Goal: Task Accomplishment & Management: Use online tool/utility

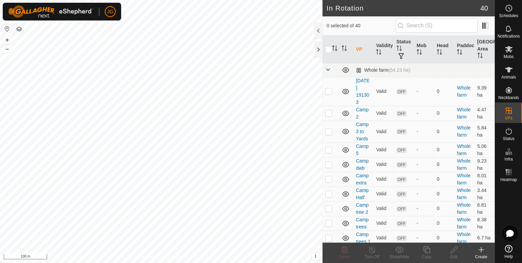
click at [205, 263] on html "JG Schedules Notifications Mobs Animals Neckbands VPs Status Infra Heatmap Help…" at bounding box center [261, 131] width 522 height 263
click at [262, 263] on html "JG Schedules Notifications Mobs Animals Neckbands VPs Status Infra Heatmap Help…" at bounding box center [261, 131] width 522 height 263
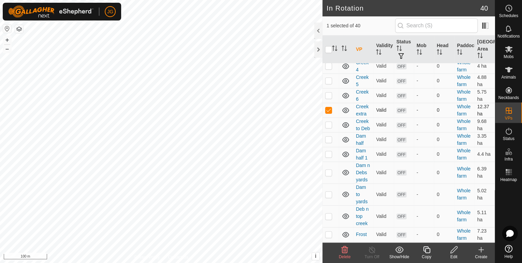
scroll to position [300, 0]
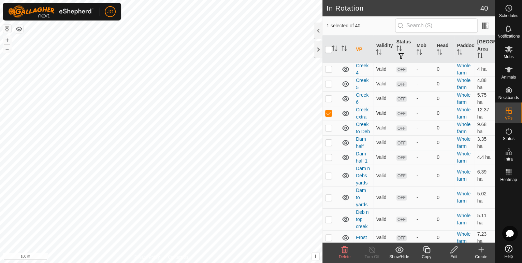
click at [331, 116] on p-checkbox at bounding box center [328, 112] width 7 height 5
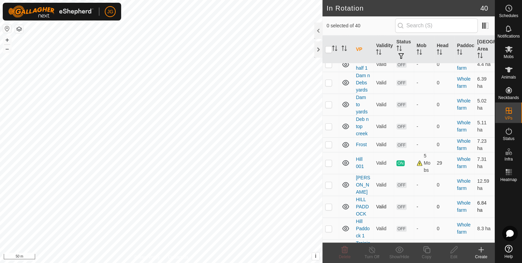
scroll to position [410, 0]
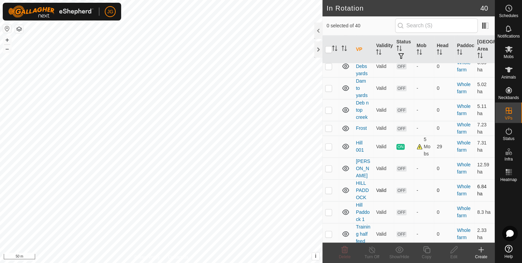
checkbox input "true"
click at [456, 253] on icon at bounding box center [454, 250] width 9 height 8
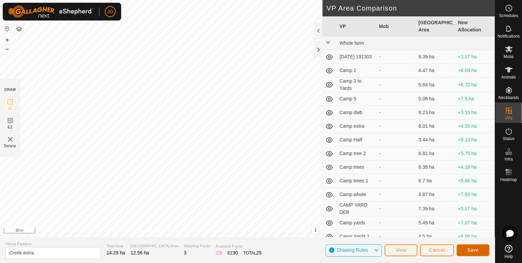
click at [472, 247] on span "Save" at bounding box center [473, 249] width 12 height 5
